Goal: Navigation & Orientation: Find specific page/section

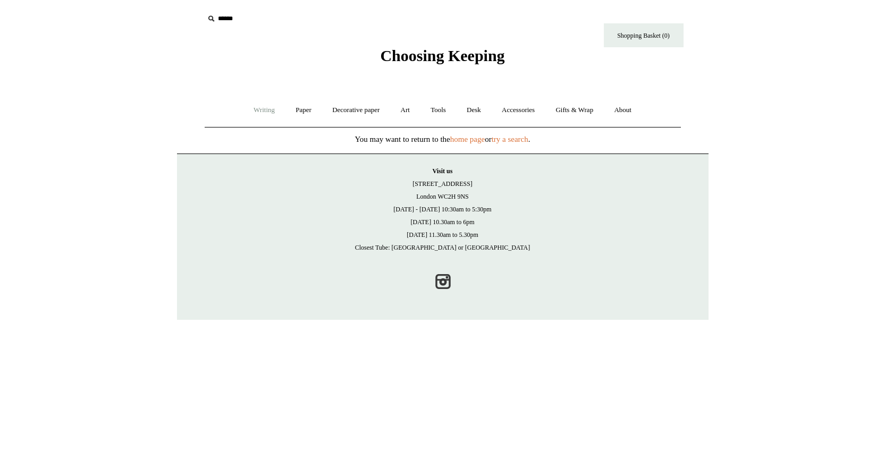
click at [245, 111] on link "Writing +" at bounding box center [264, 110] width 40 height 28
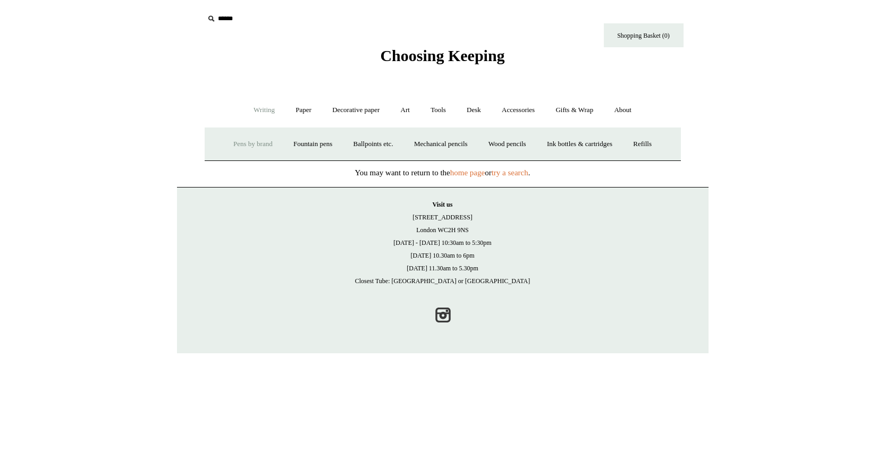
click at [247, 140] on link "Pens by brand +" at bounding box center [253, 144] width 58 height 28
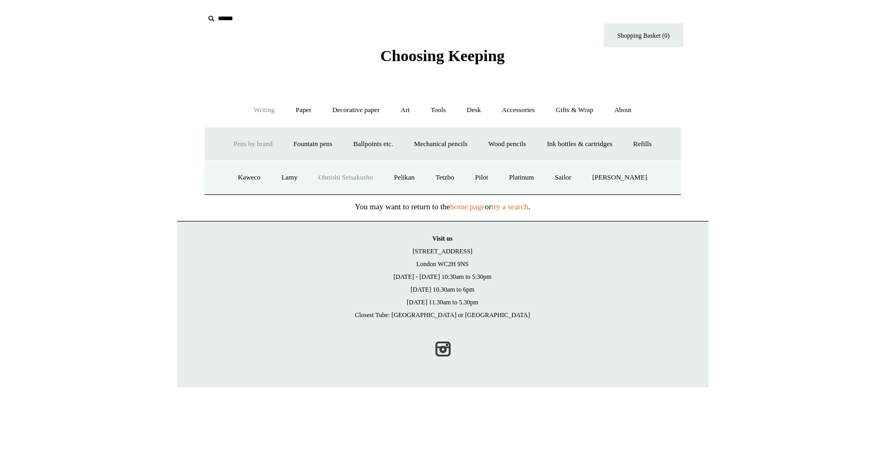
click at [344, 176] on link "Ohnishi Seisakusho" at bounding box center [346, 178] width 74 height 28
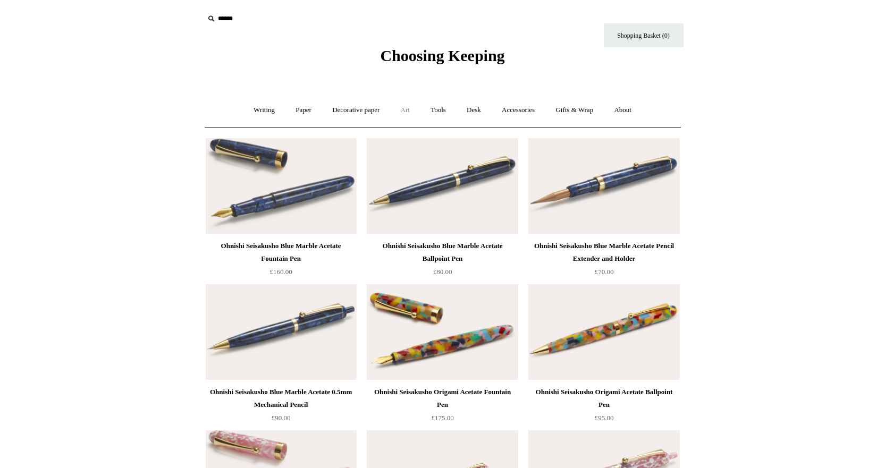
click at [410, 109] on link "Art +" at bounding box center [405, 110] width 28 height 28
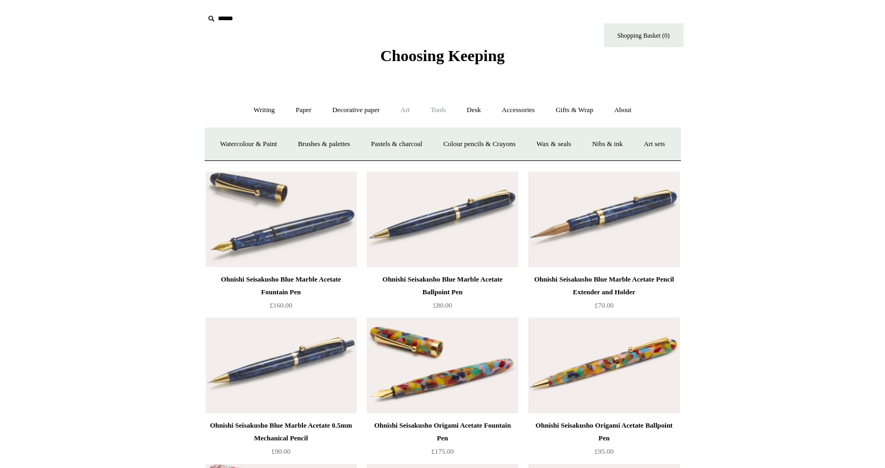
click at [435, 111] on link "Tools +" at bounding box center [438, 110] width 35 height 28
click at [255, 147] on link "Sharpeners" at bounding box center [257, 144] width 50 height 28
